Goal: Task Accomplishment & Management: Use online tool/utility

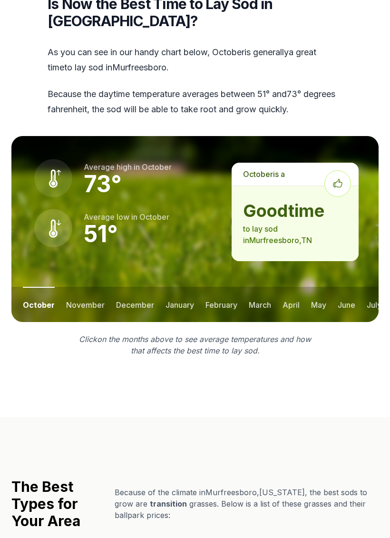
scroll to position [1368, 0]
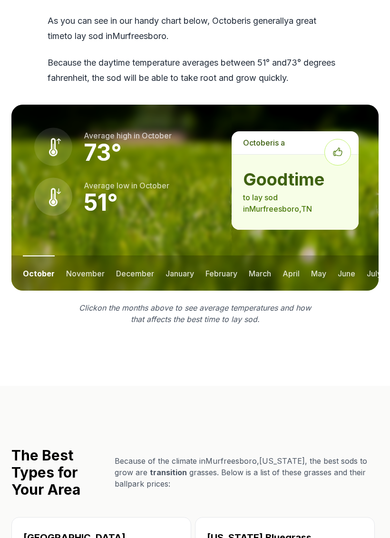
click at [262, 256] on button "march" at bounding box center [260, 273] width 22 height 35
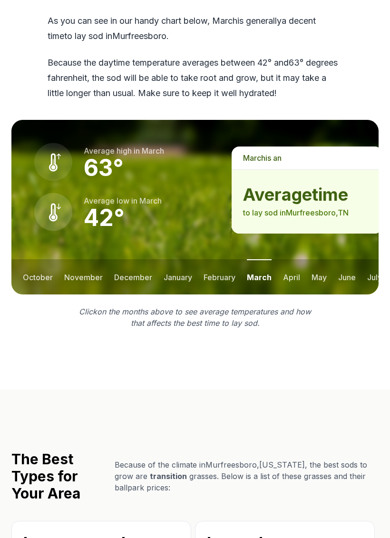
click at [223, 259] on button "february" at bounding box center [220, 276] width 32 height 35
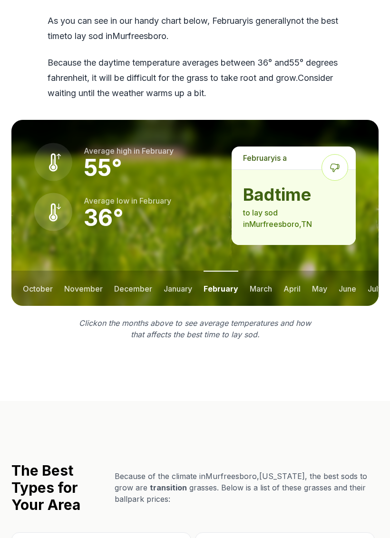
click at [299, 271] on button "april" at bounding box center [291, 288] width 17 height 35
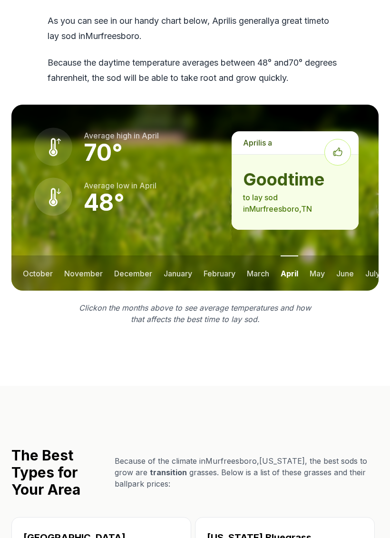
click at [316, 255] on button "may" at bounding box center [317, 272] width 15 height 35
click at [340, 255] on button "june" at bounding box center [346, 272] width 18 height 35
click at [289, 255] on button "april" at bounding box center [289, 272] width 17 height 35
click at [266, 255] on button "march" at bounding box center [258, 272] width 22 height 35
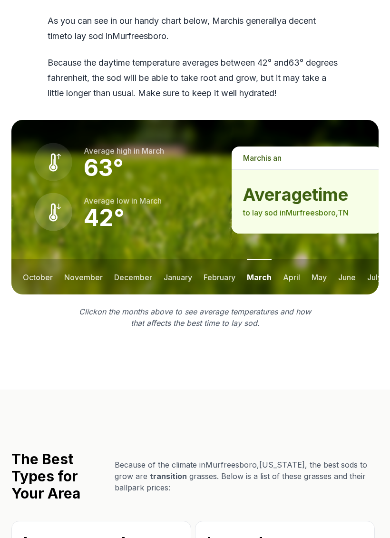
click at [292, 259] on button "april" at bounding box center [291, 276] width 17 height 35
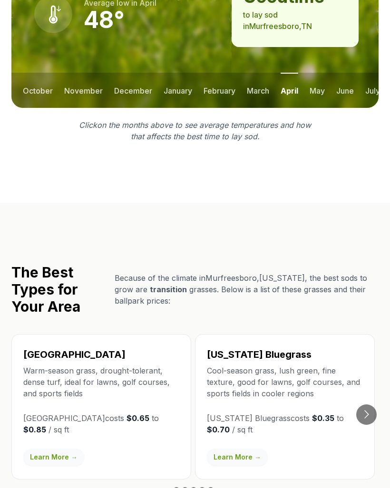
scroll to position [1551, 0]
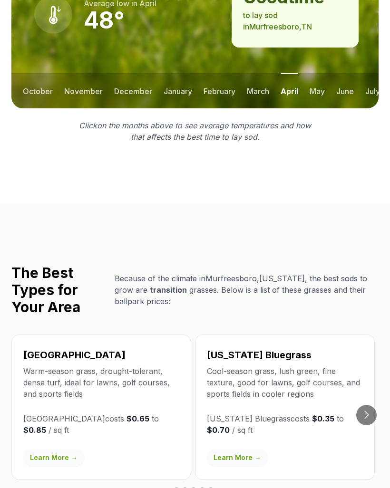
click at [365, 406] on button "Go to next slide" at bounding box center [366, 416] width 20 height 20
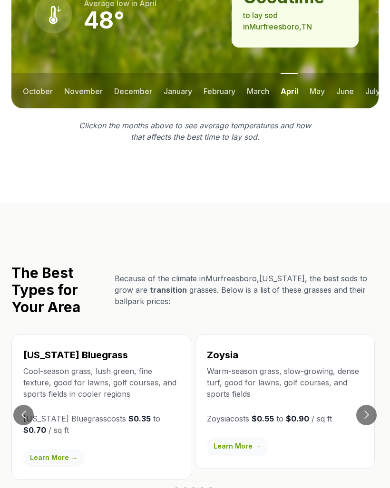
click at [367, 405] on button "Go to next slide" at bounding box center [366, 415] width 20 height 20
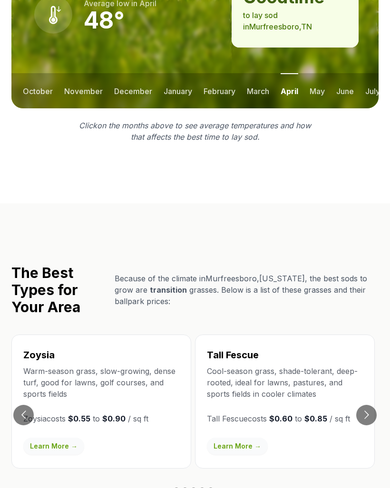
click at [368, 405] on button "Go to next slide" at bounding box center [366, 415] width 20 height 20
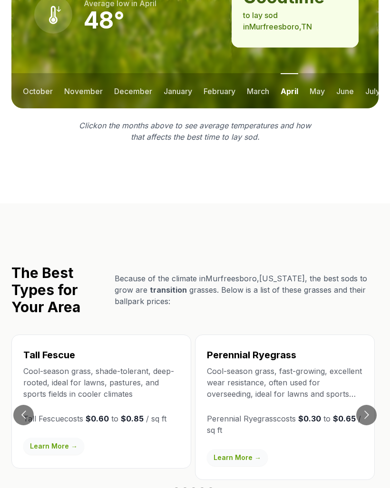
click at [373, 405] on button "Go to next slide" at bounding box center [366, 415] width 20 height 20
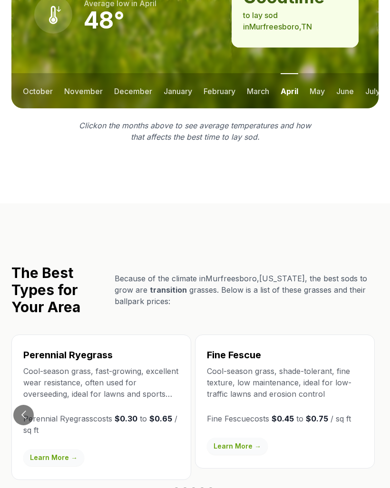
click at [26, 405] on button "Go to previous slide" at bounding box center [23, 415] width 20 height 20
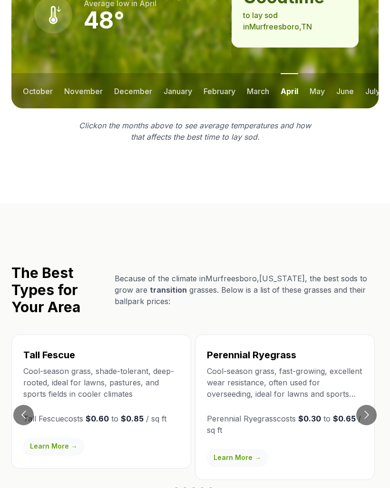
click at [29, 405] on button "Go to previous slide" at bounding box center [23, 415] width 20 height 20
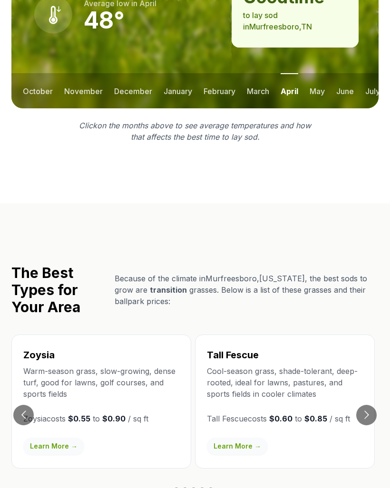
click at [31, 405] on button "Go to previous slide" at bounding box center [23, 415] width 20 height 20
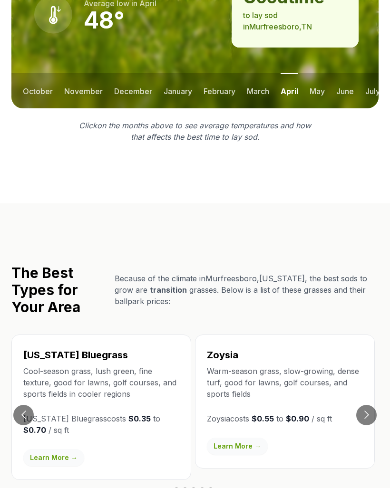
click at [28, 405] on button "Go to previous slide" at bounding box center [23, 415] width 20 height 20
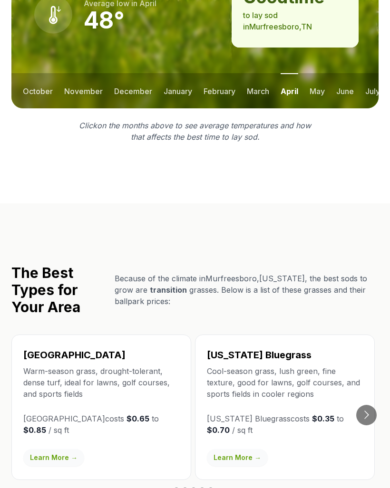
click at [368, 405] on button "Go to next slide" at bounding box center [366, 415] width 20 height 20
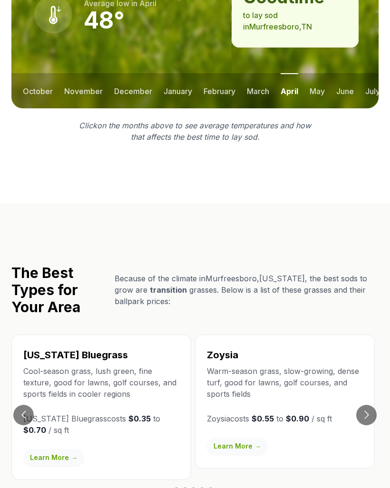
click at [369, 405] on button "Go to next slide" at bounding box center [366, 415] width 20 height 20
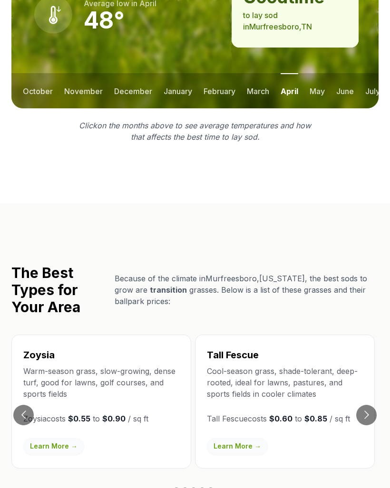
click at [366, 405] on button "Go to next slide" at bounding box center [366, 415] width 20 height 20
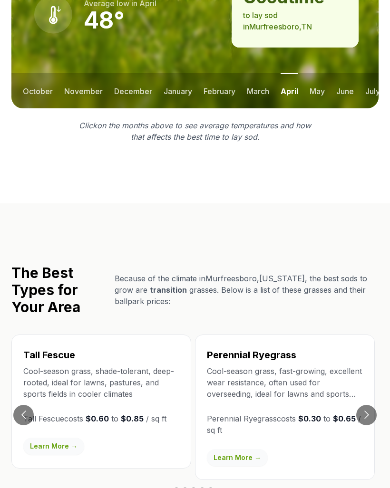
click at [371, 405] on button "Go to next slide" at bounding box center [366, 415] width 20 height 20
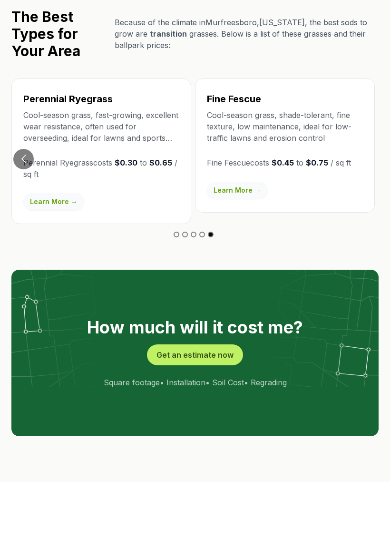
scroll to position [1835, 0]
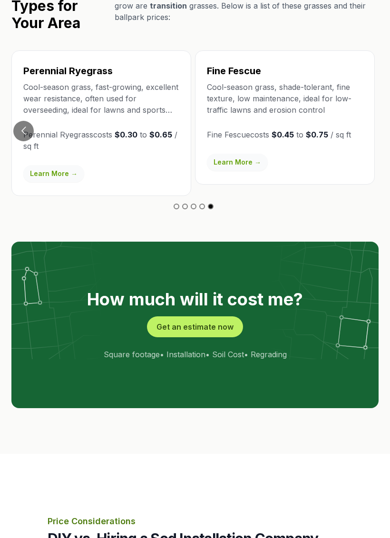
click at [218, 316] on button "Get an estimate now" at bounding box center [195, 326] width 96 height 21
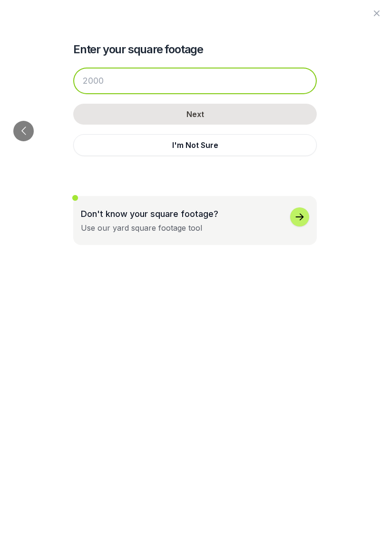
click at [122, 84] on input "number" at bounding box center [195, 81] width 244 height 27
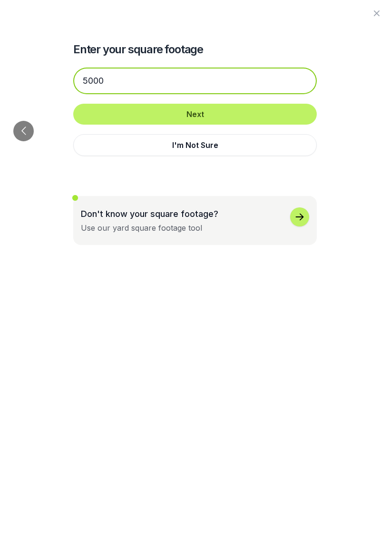
type input "5000"
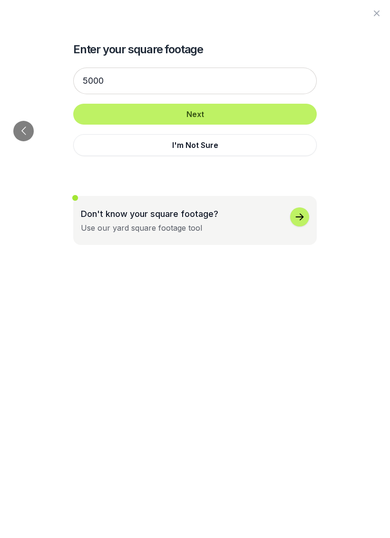
click at [234, 113] on button "Next" at bounding box center [195, 114] width 244 height 21
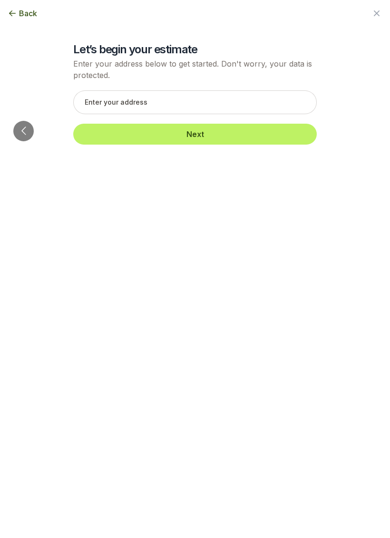
click at [25, 121] on button "Go to previous slide" at bounding box center [23, 131] width 20 height 20
click at [29, 121] on button "Go to previous slide" at bounding box center [23, 131] width 20 height 20
click at [35, 10] on span "Back" at bounding box center [28, 13] width 18 height 11
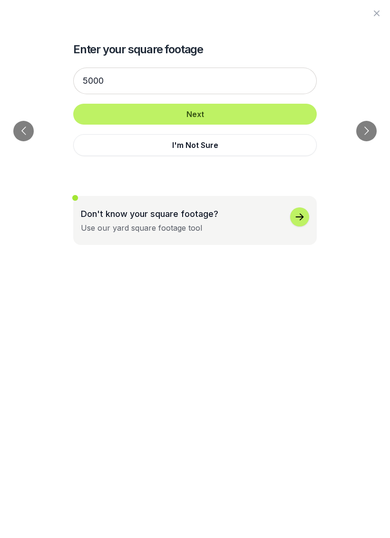
click at [374, 16] on icon "button" at bounding box center [376, 13] width 11 height 11
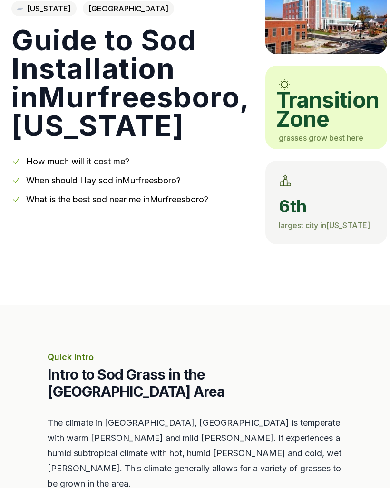
scroll to position [0, 0]
